Goal: Task Accomplishment & Management: Manage account settings

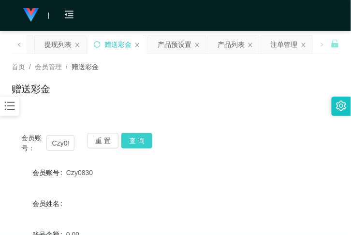
scroll to position [62, 0]
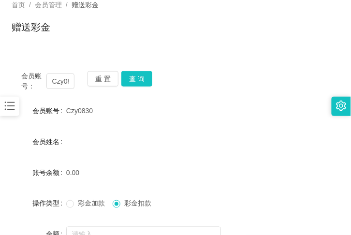
click at [18, 106] on div at bounding box center [9, 106] width 19 height 19
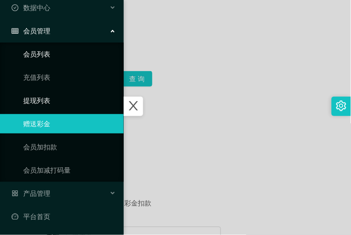
scroll to position [43, 0]
click at [64, 189] on div "产品管理" at bounding box center [62, 193] width 124 height 19
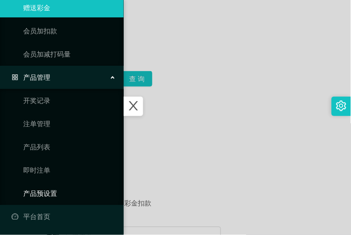
click at [81, 189] on link "产品预设置" at bounding box center [69, 193] width 93 height 19
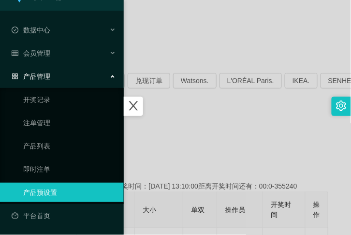
scroll to position [20, 0]
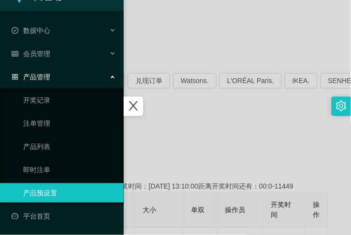
click at [186, 152] on div at bounding box center [175, 117] width 351 height 235
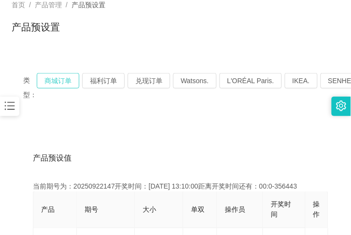
click at [58, 79] on button "商城订单" at bounding box center [58, 80] width 43 height 15
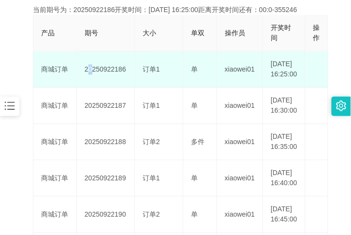
scroll to position [238, 0]
drag, startPoint x: 86, startPoint y: 75, endPoint x: 127, endPoint y: 74, distance: 41.6
click at [127, 74] on td "20250922186" at bounding box center [106, 70] width 58 height 36
click at [108, 85] on td "20250922186" at bounding box center [106, 70] width 58 height 36
drag, startPoint x: 101, startPoint y: 73, endPoint x: 124, endPoint y: 78, distance: 23.2
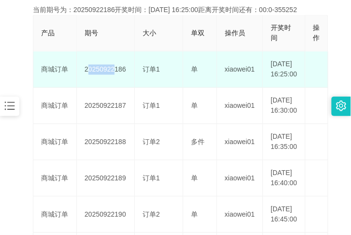
click at [109, 75] on td "20250922186" at bounding box center [106, 70] width 58 height 36
click at [124, 79] on td "20250922186" at bounding box center [106, 70] width 58 height 36
drag, startPoint x: 82, startPoint y: 73, endPoint x: 127, endPoint y: 80, distance: 45.0
click at [127, 80] on td "20250922186" at bounding box center [106, 70] width 58 height 36
copy td "20250922186"
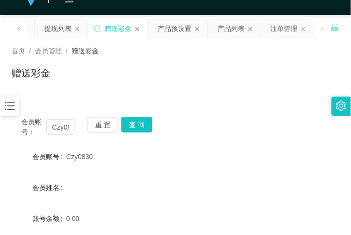
scroll to position [12, 0]
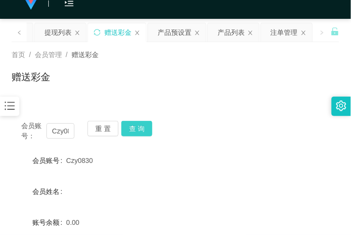
click at [130, 129] on button "查 询" at bounding box center [136, 128] width 31 height 15
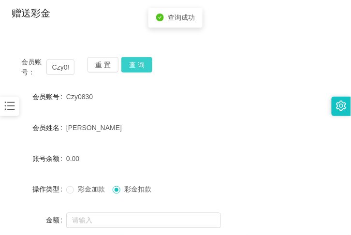
scroll to position [83, 0]
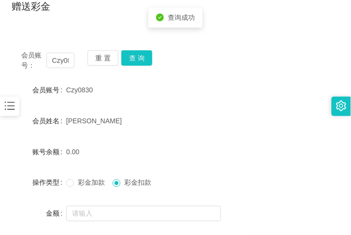
click at [11, 106] on icon "图标: bars" at bounding box center [10, 106] width 10 height 8
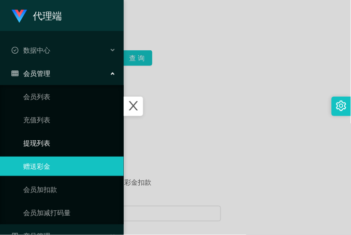
click at [54, 136] on link "提现列表" at bounding box center [69, 142] width 93 height 19
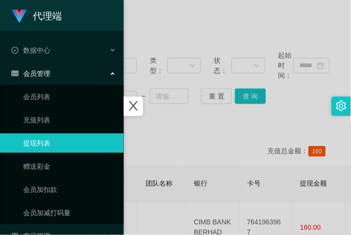
click at [173, 132] on div at bounding box center [175, 117] width 351 height 235
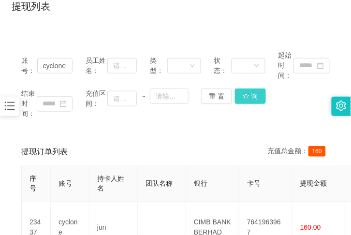
click at [247, 98] on button "查 询" at bounding box center [250, 95] width 31 height 15
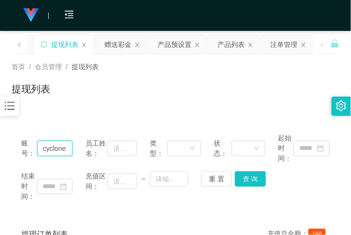
click at [69, 148] on input "cyclone" at bounding box center [55, 148] width 36 height 15
type input "c"
paste input "Czy0830"
type input "Czy0830"
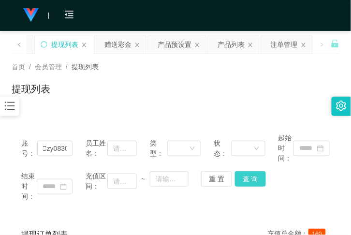
scroll to position [0, 0]
click at [250, 172] on button "查 询" at bounding box center [250, 178] width 31 height 15
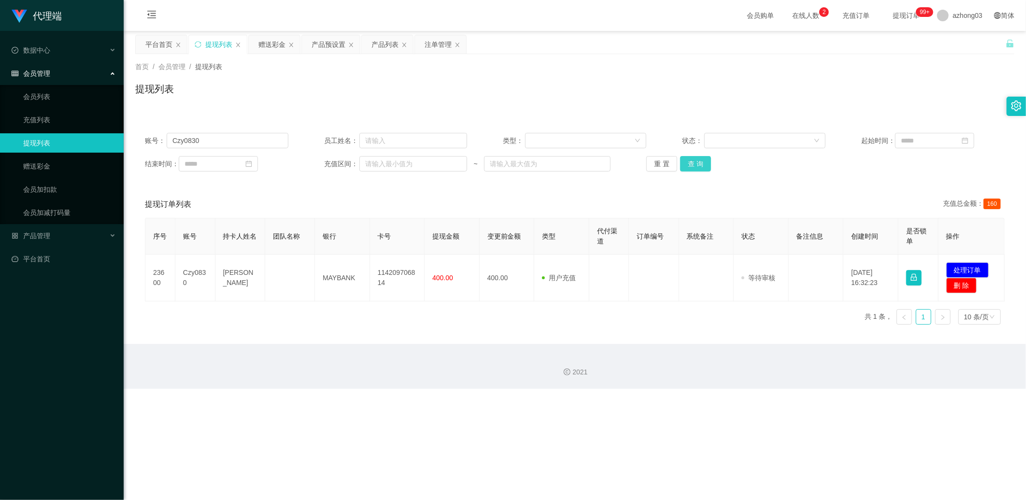
click at [350, 163] on button "查 询" at bounding box center [695, 163] width 31 height 15
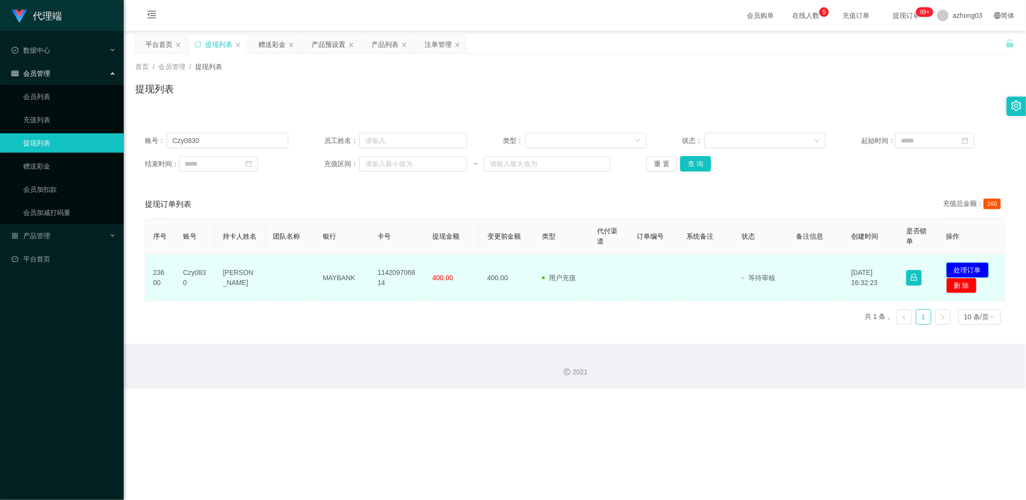
click at [350, 234] on button "处理订单" at bounding box center [967, 269] width 43 height 15
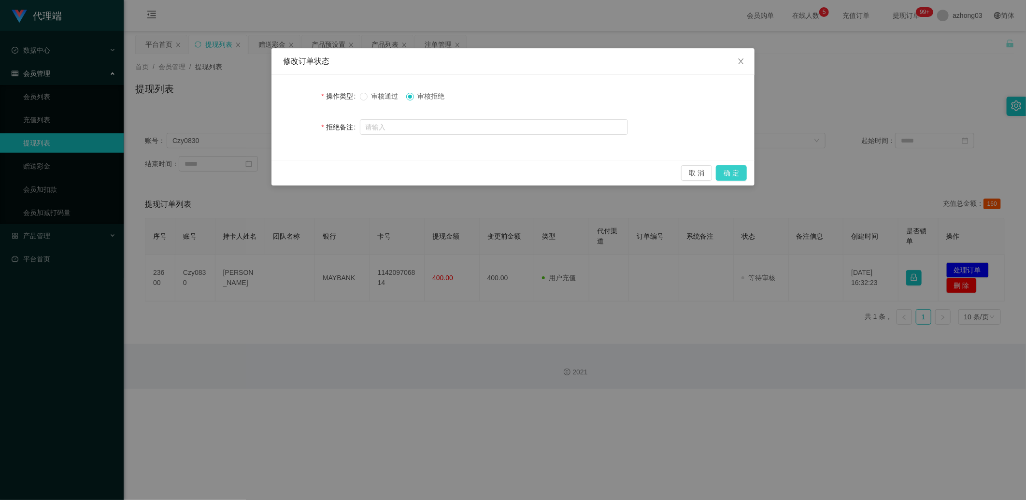
click at [350, 166] on button "确 定" at bounding box center [731, 172] width 31 height 15
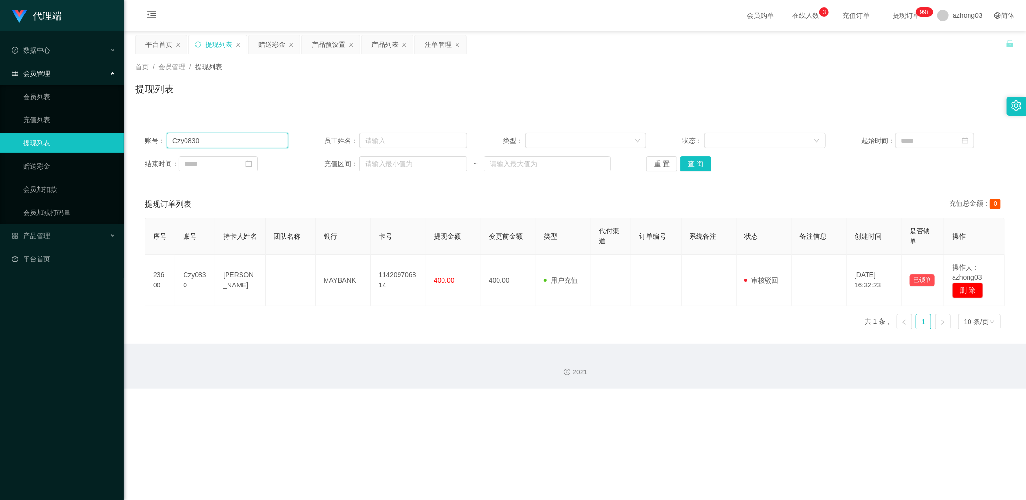
click at [174, 143] on input "Czy0830" at bounding box center [228, 140] width 122 height 15
click at [70, 165] on link "赠送彩金" at bounding box center [69, 166] width 93 height 19
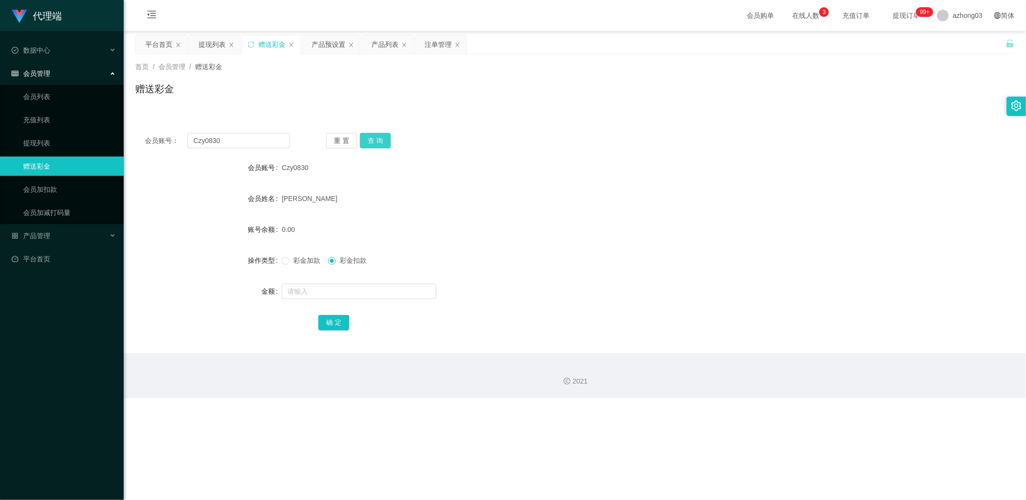
click at [350, 142] on button "查 询" at bounding box center [375, 140] width 31 height 15
click at [350, 142] on button "重 置" at bounding box center [341, 140] width 31 height 15
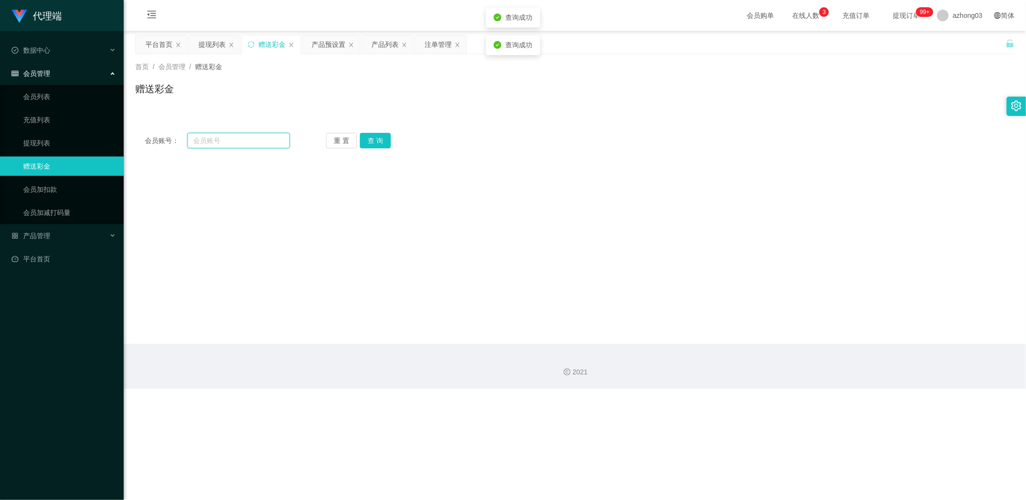
click at [266, 139] on input "text" at bounding box center [238, 140] width 102 height 15
click at [217, 143] on input "text" at bounding box center [238, 140] width 102 height 15
paste input "Czy0830"
type input "Czy0830"
click at [350, 144] on button "查 询" at bounding box center [375, 140] width 31 height 15
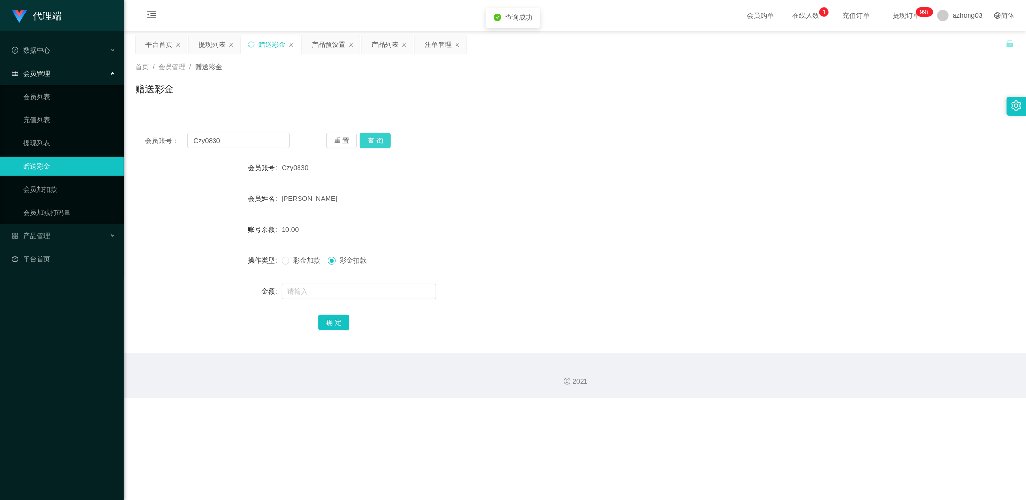
click at [350, 144] on button "查 询" at bounding box center [375, 140] width 31 height 15
click at [54, 145] on link "提现列表" at bounding box center [69, 142] width 93 height 19
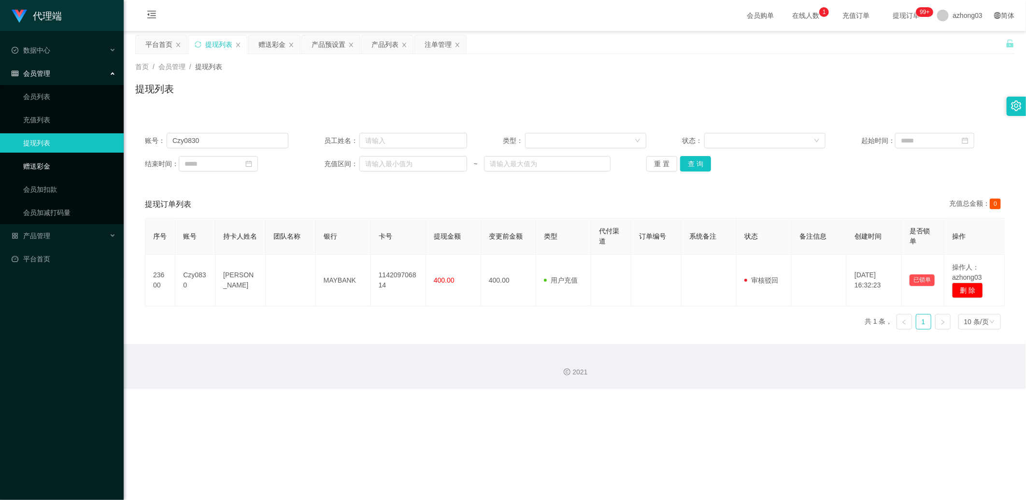
click at [68, 164] on link "赠送彩金" at bounding box center [69, 166] width 93 height 19
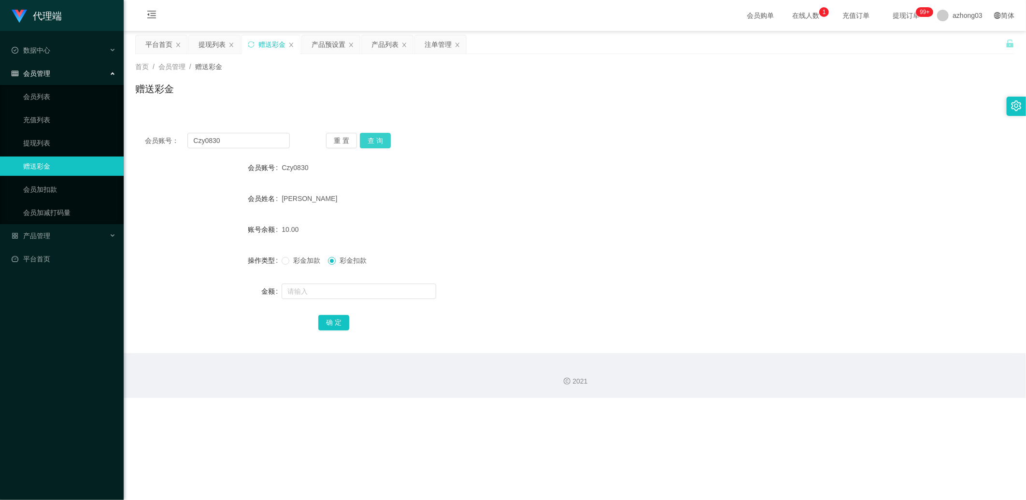
click at [350, 142] on button "查 询" at bounding box center [375, 140] width 31 height 15
click at [350, 142] on div "重 置 查 询" at bounding box center [398, 140] width 145 height 15
click at [350, 142] on button "查 询" at bounding box center [375, 140] width 31 height 15
click at [350, 142] on button "查 询" at bounding box center [381, 140] width 42 height 15
click at [345, 141] on button "重 置" at bounding box center [341, 140] width 31 height 15
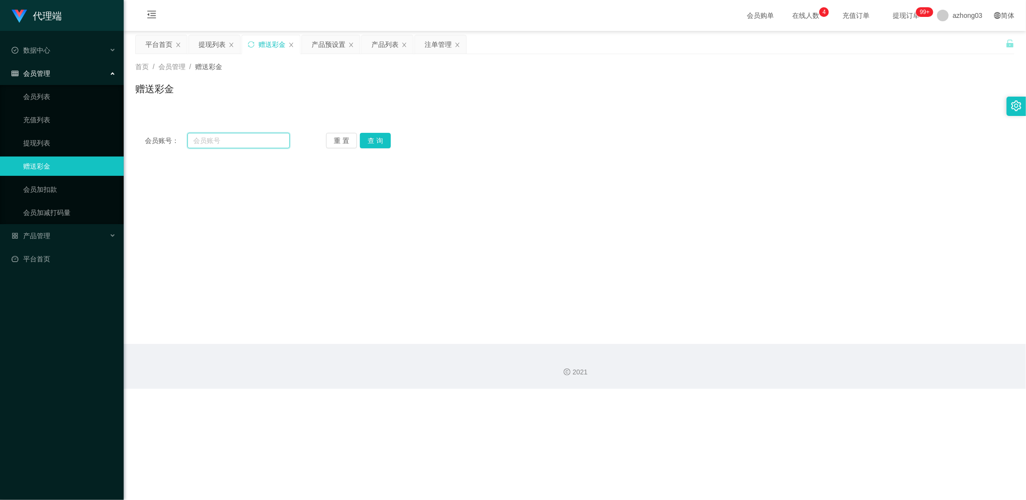
click at [243, 136] on input "text" at bounding box center [238, 140] width 102 height 15
paste input "Czy0830"
type input "Czy0830"
click at [350, 137] on button "查 询" at bounding box center [375, 140] width 31 height 15
click at [51, 137] on link "提现列表" at bounding box center [69, 142] width 93 height 19
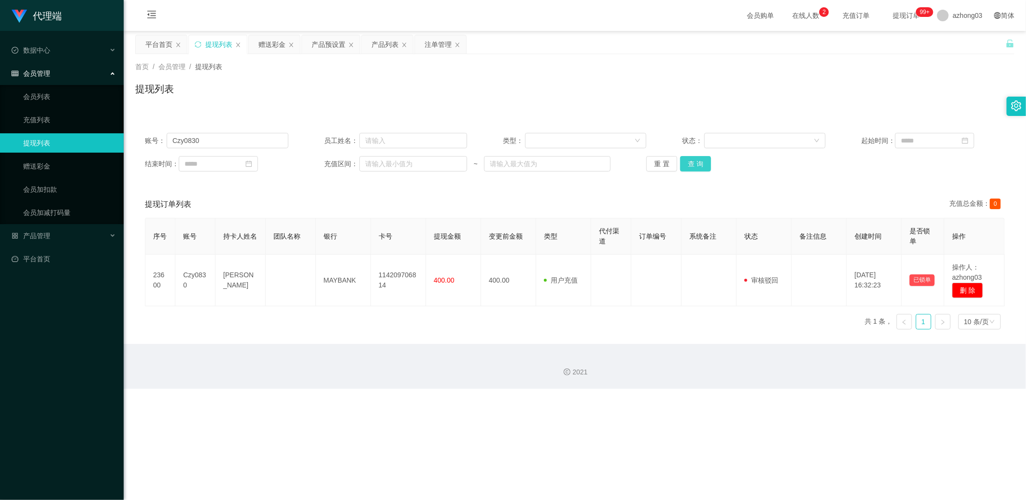
click at [350, 167] on button "查 询" at bounding box center [695, 163] width 31 height 15
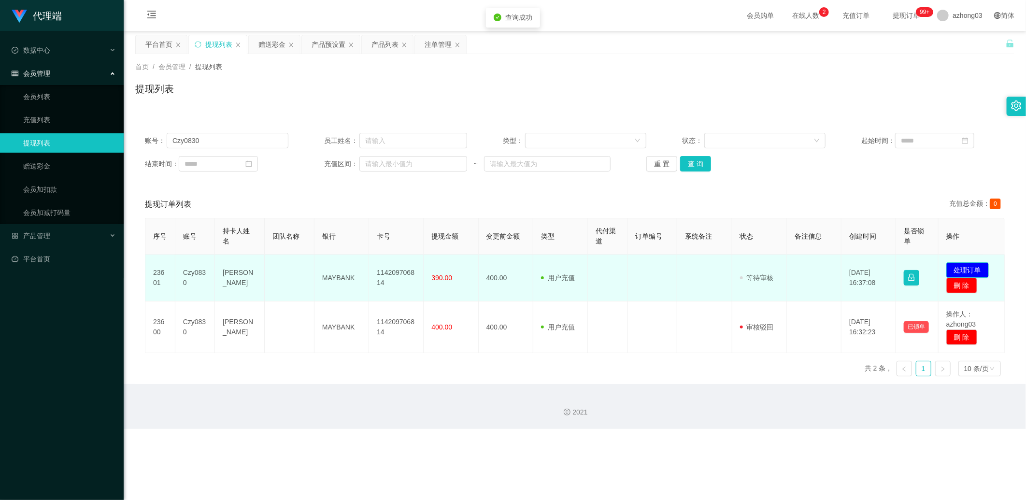
click at [350, 234] on button "处理订单" at bounding box center [967, 269] width 43 height 15
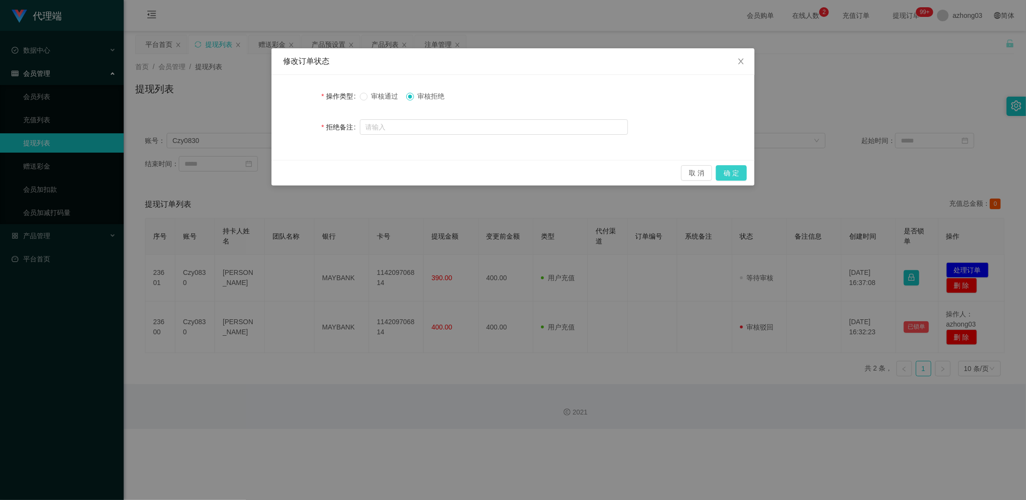
click at [350, 171] on button "确 定" at bounding box center [731, 172] width 31 height 15
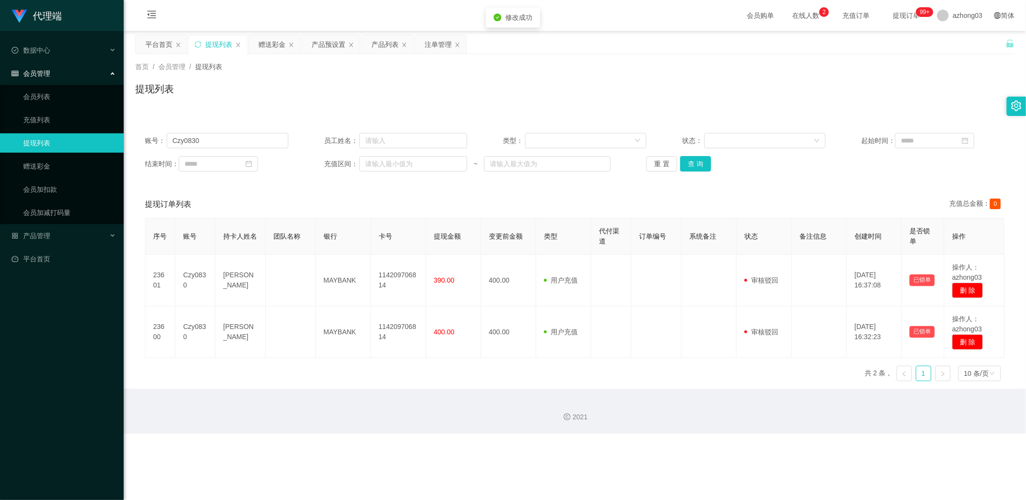
click at [350, 104] on div "首页 / 会员管理 / 提现列表 / 提现列表" at bounding box center [575, 82] width 903 height 57
click at [54, 159] on link "赠送彩金" at bounding box center [69, 166] width 93 height 19
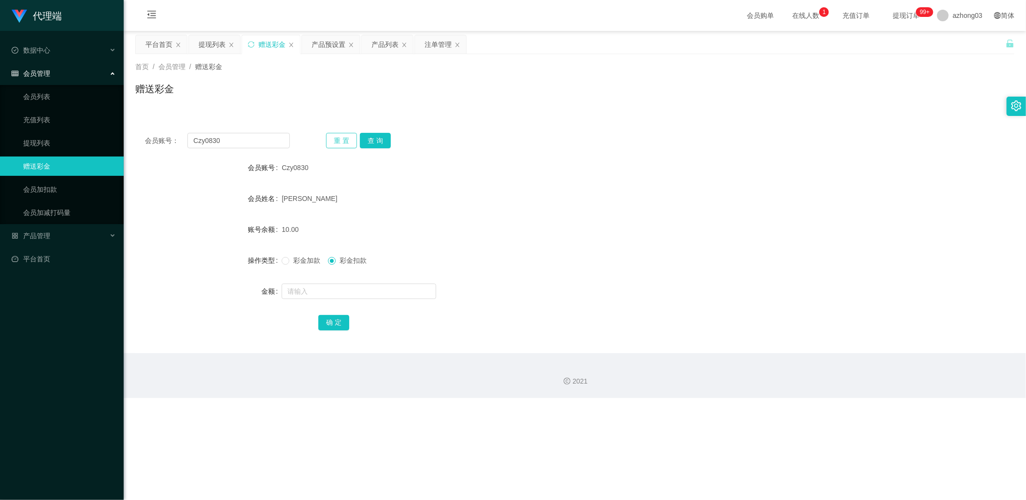
click at [350, 142] on button "重 置" at bounding box center [341, 140] width 31 height 15
click at [225, 138] on input "text" at bounding box center [238, 140] width 102 height 15
paste input "Czy0830"
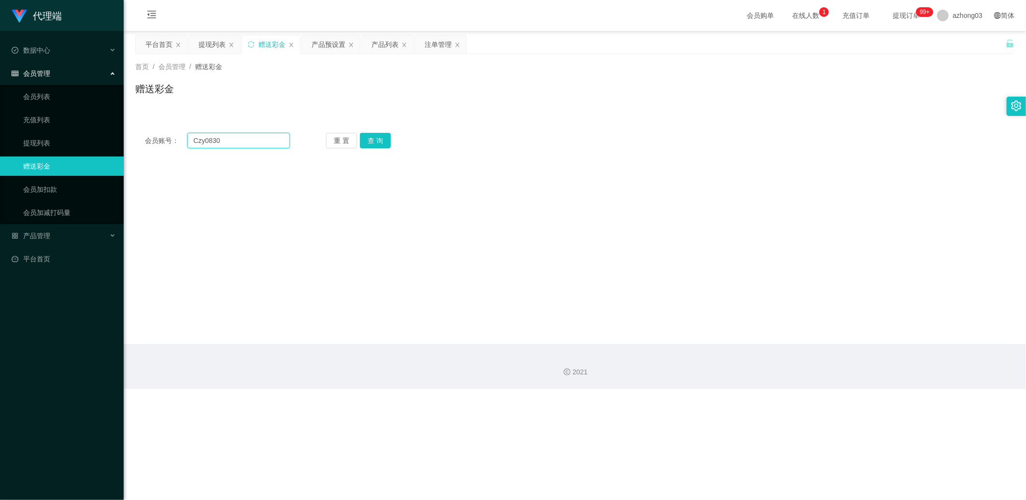
type input "Czy0830"
click at [350, 152] on div "会员账号： Czy0830 重 置 查 询 会员账号 Czy0830 会员姓名 [PERSON_NAME] 账号余额 10.00 操作类型 彩金加款 彩金扣款…" at bounding box center [574, 140] width 879 height 35
click at [350, 147] on button "查 询" at bounding box center [375, 140] width 31 height 15
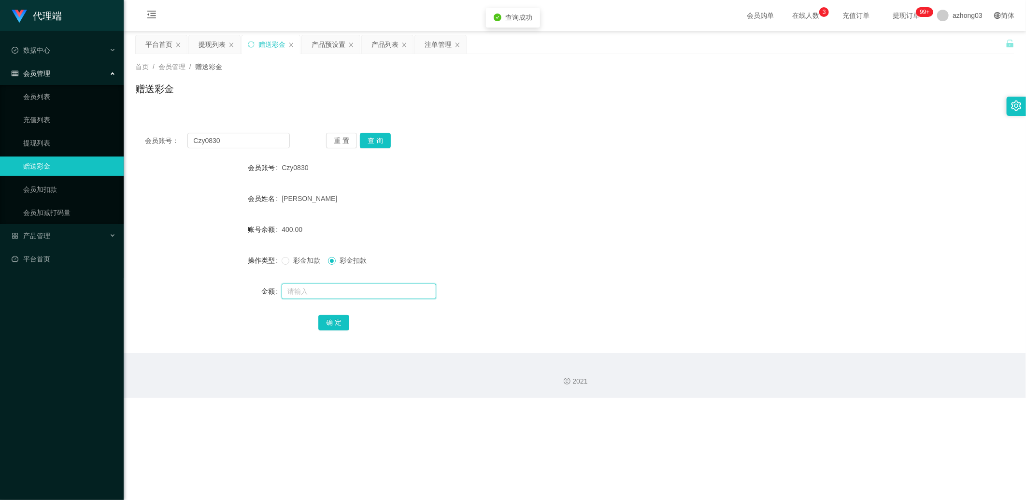
click at [319, 234] on input "text" at bounding box center [359, 291] width 155 height 15
type input "140"
click at [330, 234] on button "确 定" at bounding box center [333, 322] width 31 height 15
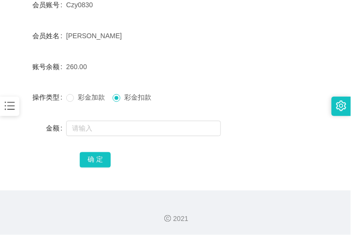
scroll to position [168, 0]
drag, startPoint x: 146, startPoint y: 24, endPoint x: 139, endPoint y: 23, distance: 7.3
click at [146, 25] on form "会员账号 Czy0830 会员姓名 [PERSON_NAME] 账号余额 260.00 操作类型 彩金加款 彩金扣款 金额 确 定" at bounding box center [176, 82] width 328 height 174
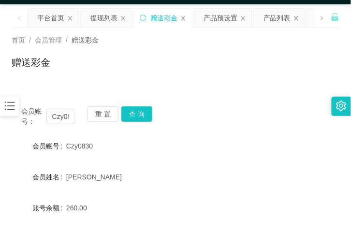
scroll to position [27, 0]
drag, startPoint x: 10, startPoint y: 104, endPoint x: 43, endPoint y: 95, distance: 34.7
click at [10, 104] on icon "图标: bars" at bounding box center [9, 106] width 13 height 13
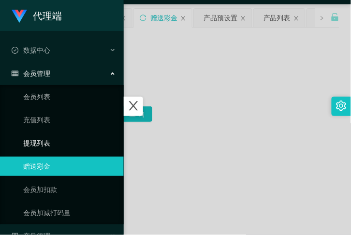
click at [51, 142] on link "提现列表" at bounding box center [69, 142] width 93 height 19
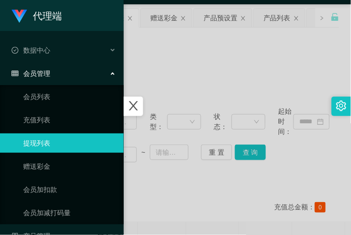
click at [236, 59] on div at bounding box center [175, 117] width 351 height 235
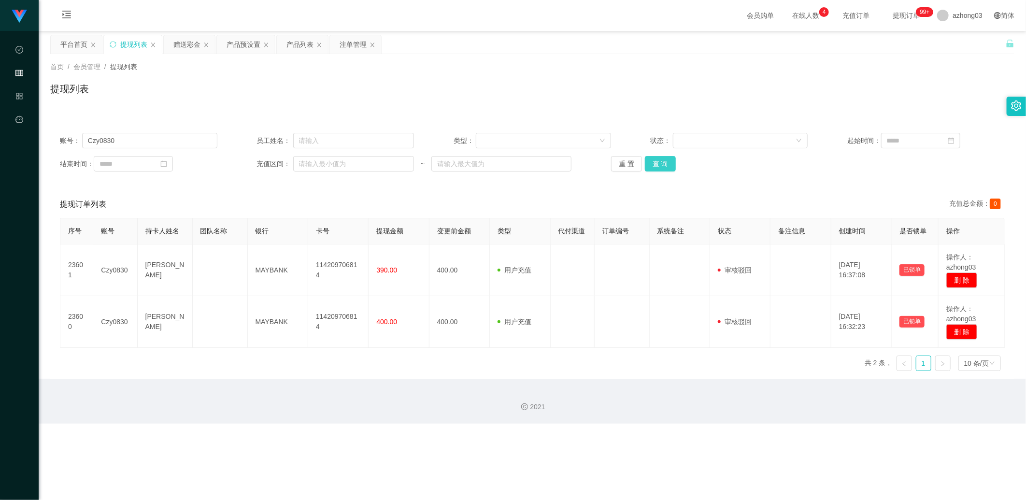
click at [350, 169] on button "查 询" at bounding box center [660, 163] width 31 height 15
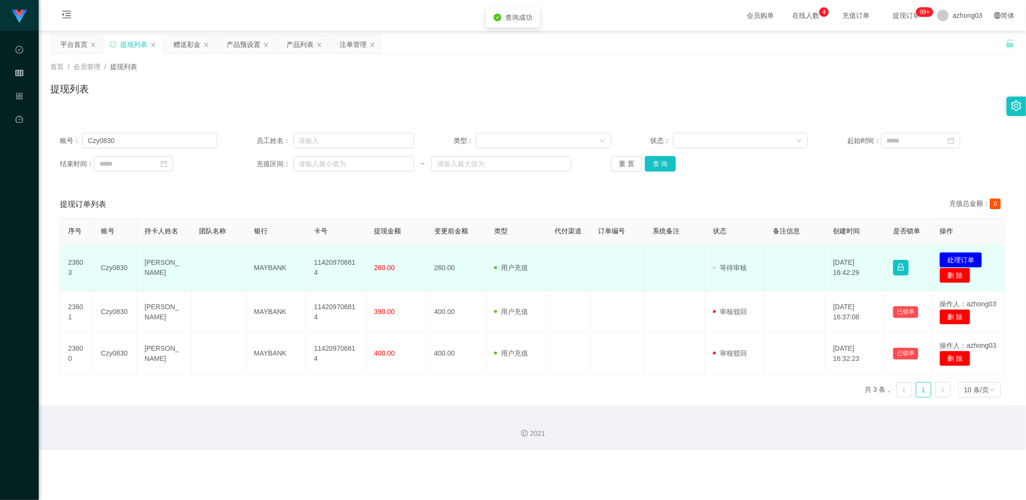
click at [350, 234] on button "处理订单" at bounding box center [961, 259] width 43 height 15
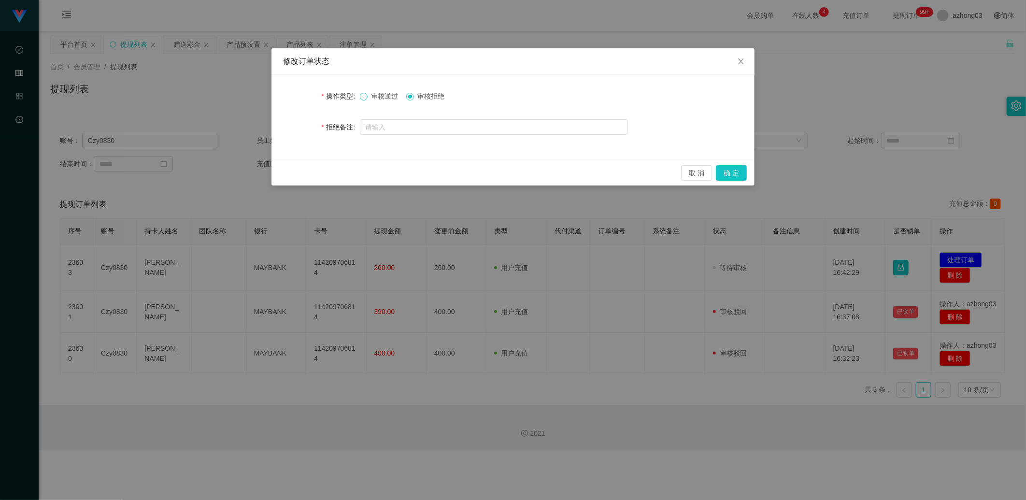
click at [350, 99] on span at bounding box center [364, 97] width 8 height 8
click at [350, 175] on button "确 定" at bounding box center [731, 172] width 31 height 15
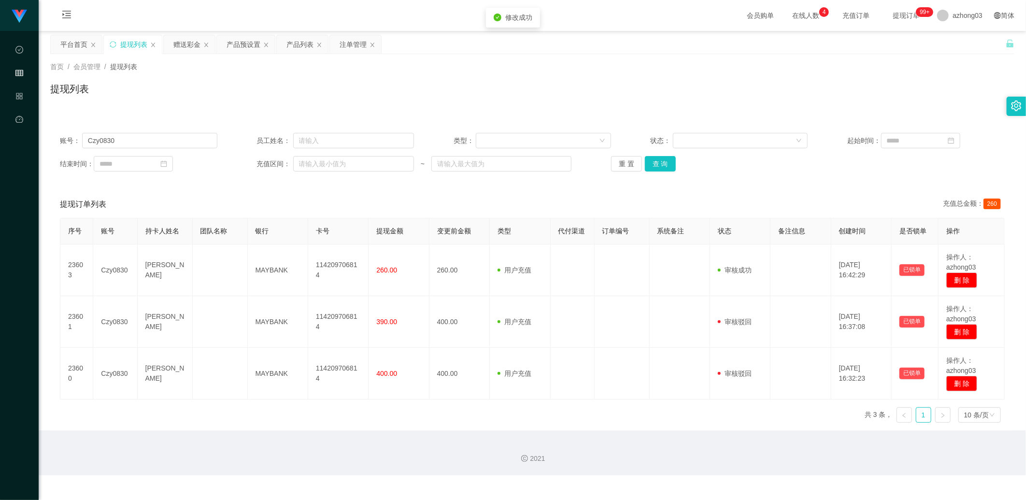
click at [350, 94] on div "提现列表" at bounding box center [532, 93] width 964 height 22
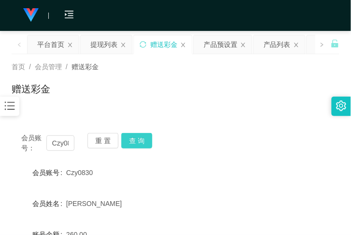
click at [137, 137] on button "查 询" at bounding box center [136, 140] width 31 height 15
